Goal: Transaction & Acquisition: Download file/media

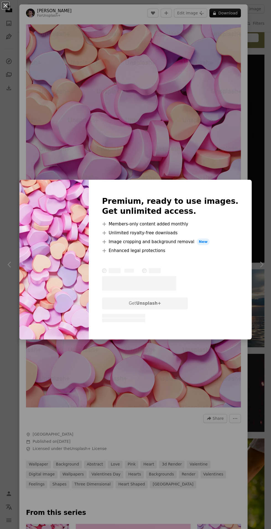
scroll to position [3134, 0]
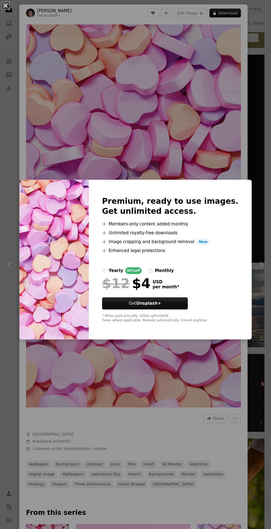
click at [9, 5] on button "An X shape" at bounding box center [5, 5] width 7 height 7
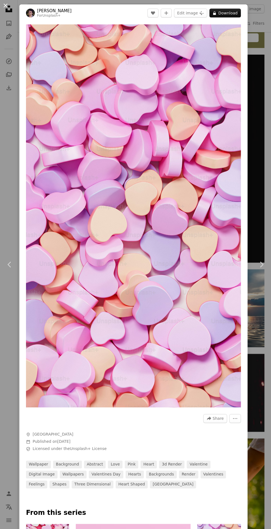
click at [7, 5] on button "An X shape" at bounding box center [5, 5] width 7 height 7
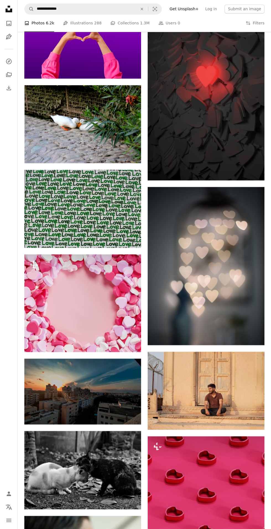
scroll to position [7588, 0]
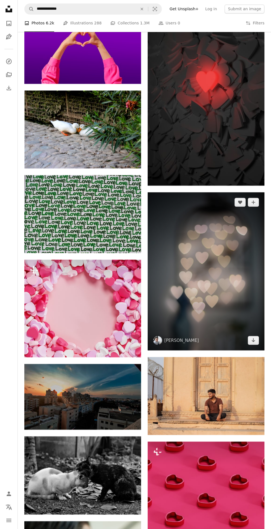
click at [199, 294] on img at bounding box center [206, 271] width 117 height 158
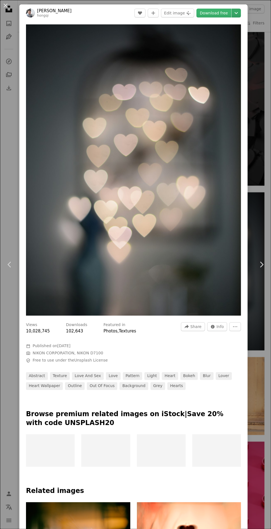
click at [241, 11] on icon "Chevron down" at bounding box center [236, 13] width 9 height 7
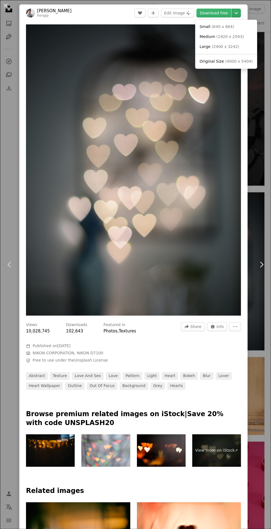
click at [240, 13] on icon "Chevron down" at bounding box center [236, 13] width 9 height 7
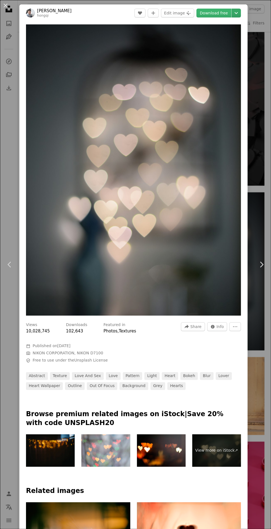
click at [241, 16] on icon "Chevron down" at bounding box center [236, 13] width 9 height 7
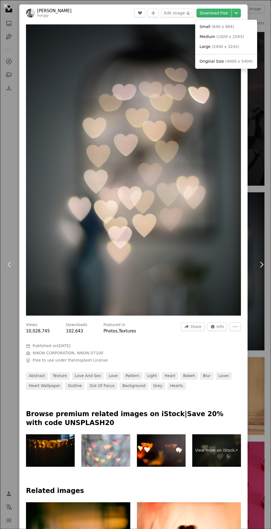
click at [225, 61] on span "( 4000 x 5404 )" at bounding box center [238, 61] width 27 height 4
